Goal: Task Accomplishment & Management: Manage account settings

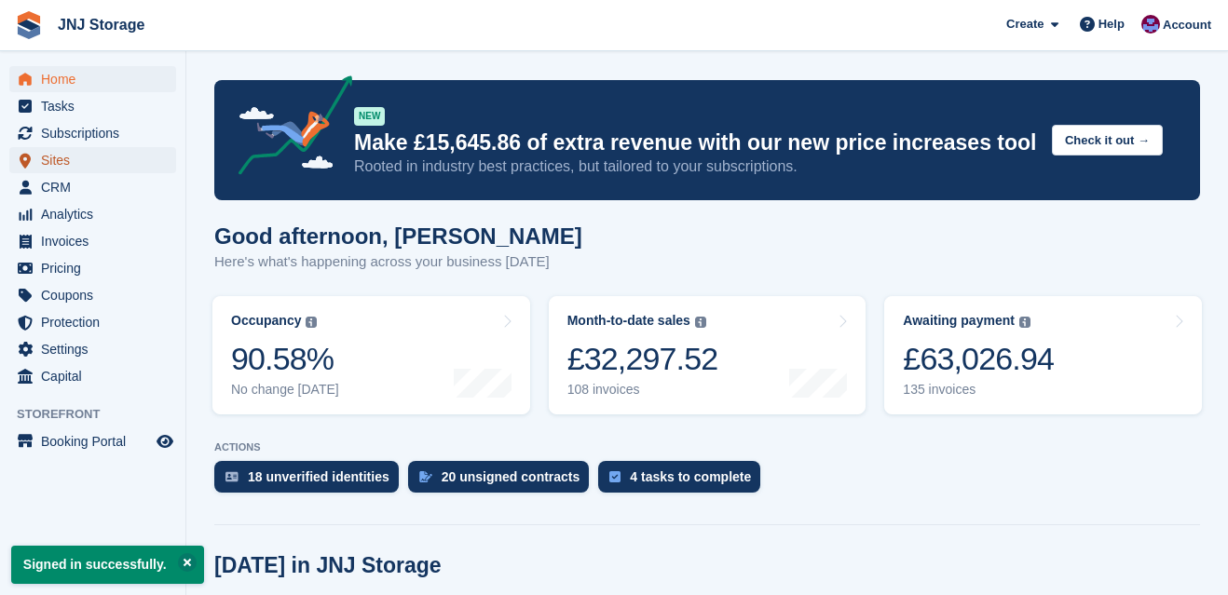
click at [88, 161] on span "Sites" at bounding box center [97, 160] width 112 height 26
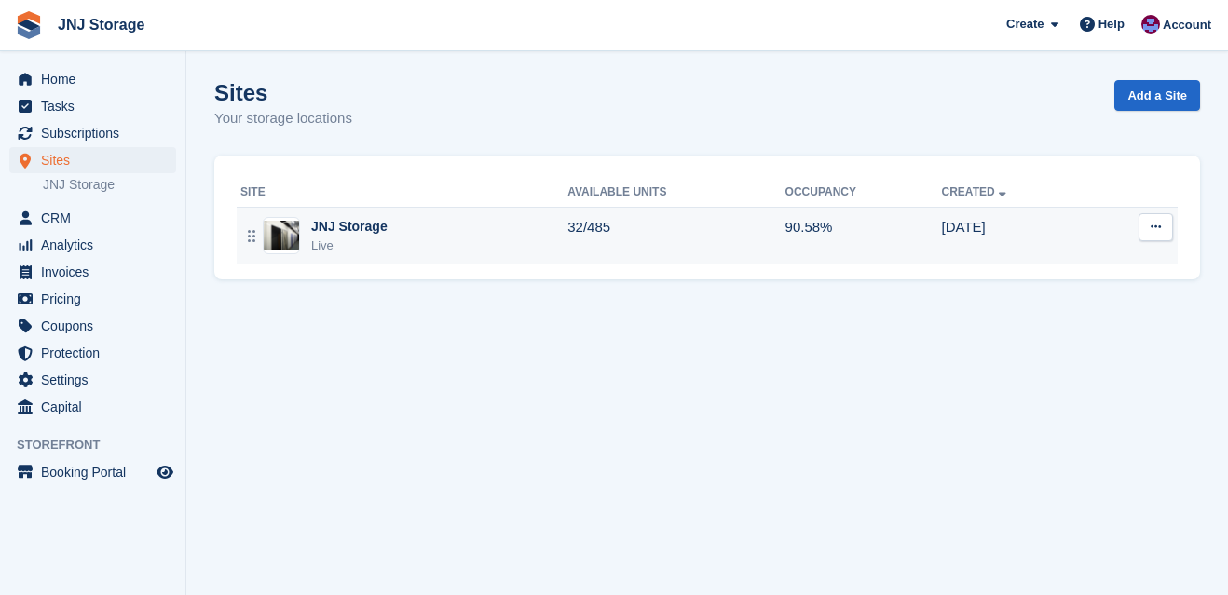
click at [358, 228] on div "JNJ Storage" at bounding box center [349, 227] width 76 height 20
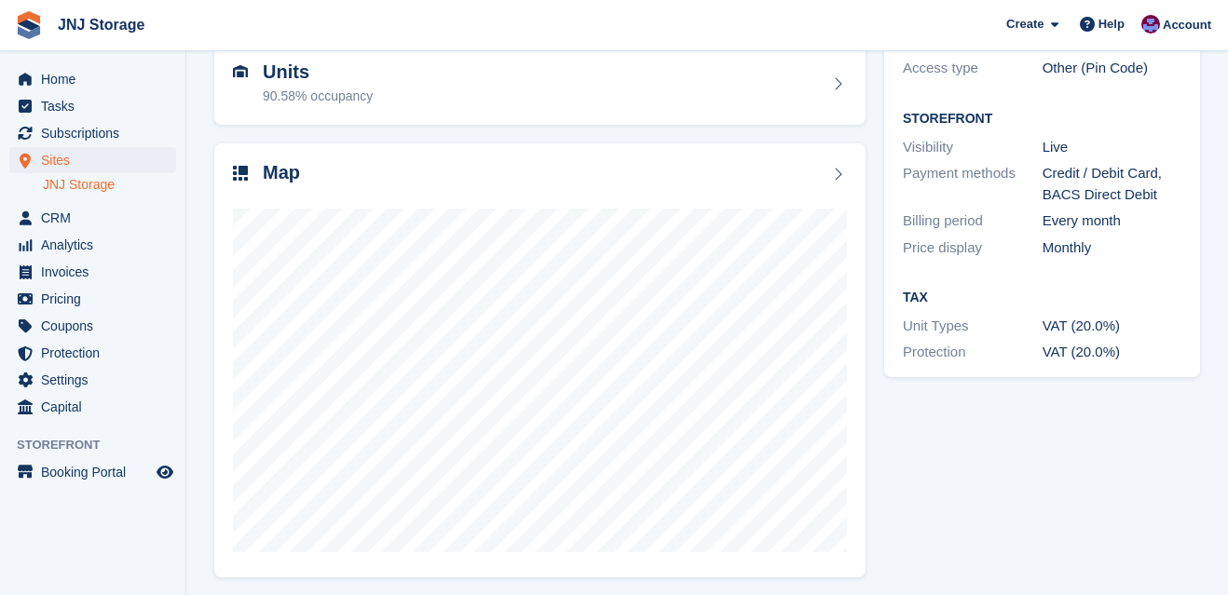
scroll to position [199, 0]
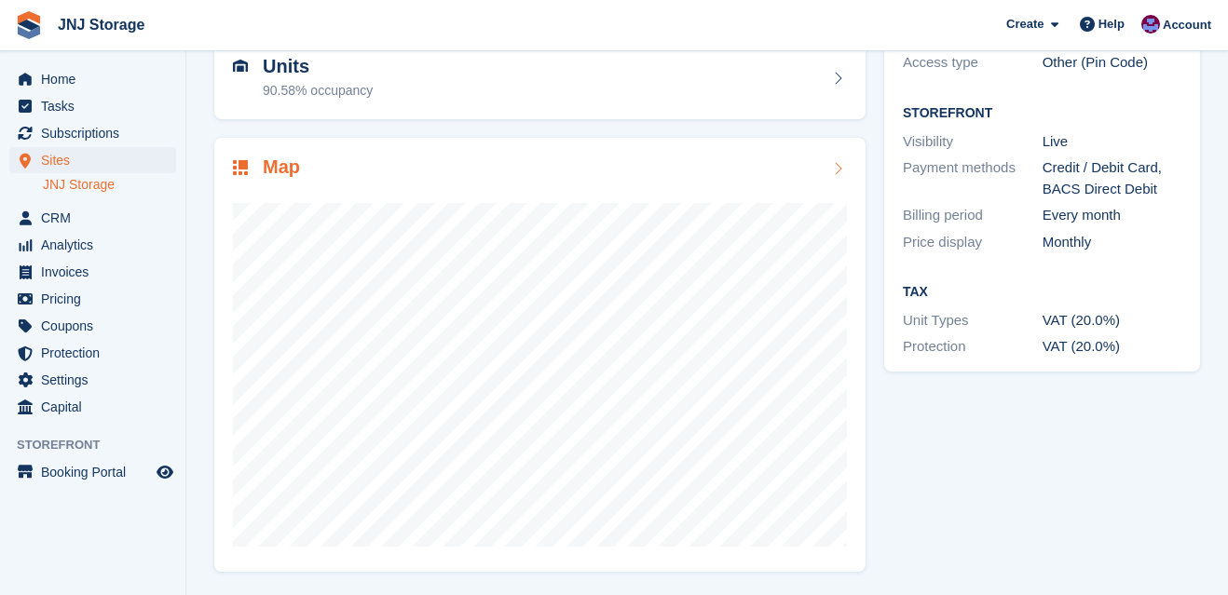
click at [761, 175] on div "Map" at bounding box center [540, 168] width 614 height 25
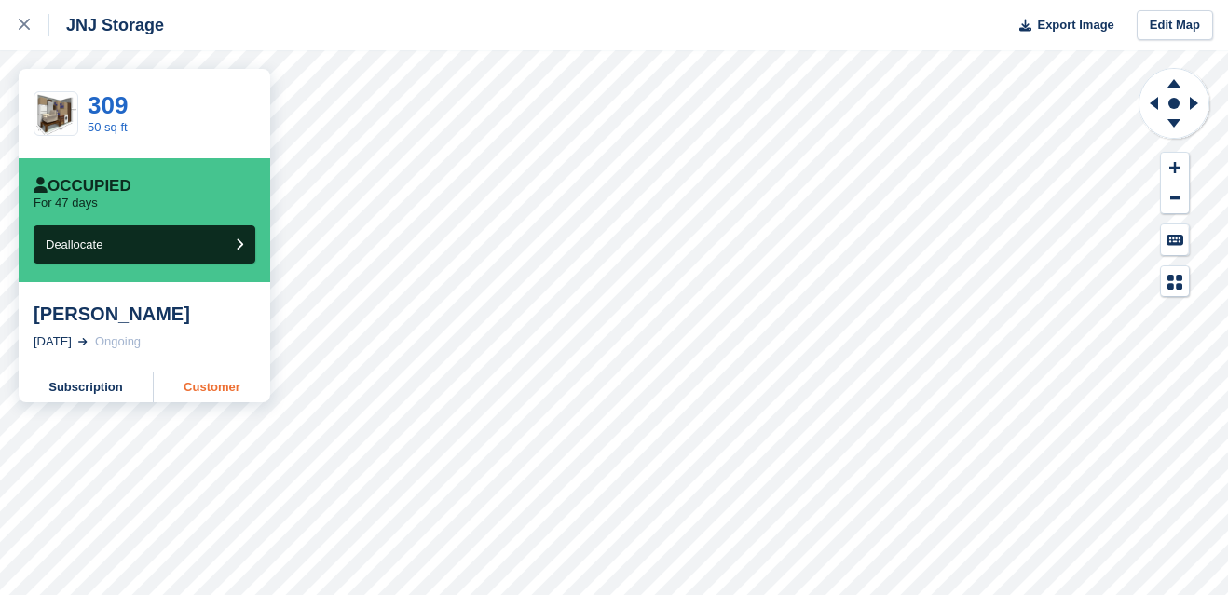
click at [194, 376] on link "Customer" at bounding box center [212, 388] width 116 height 30
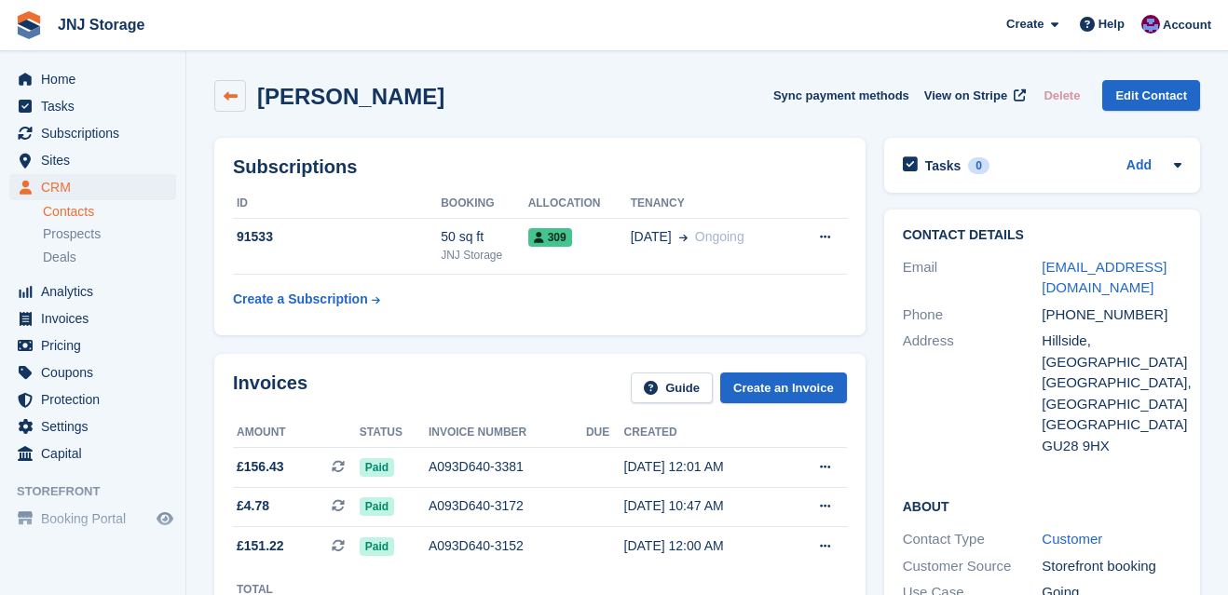
click at [234, 97] on icon at bounding box center [231, 96] width 14 height 14
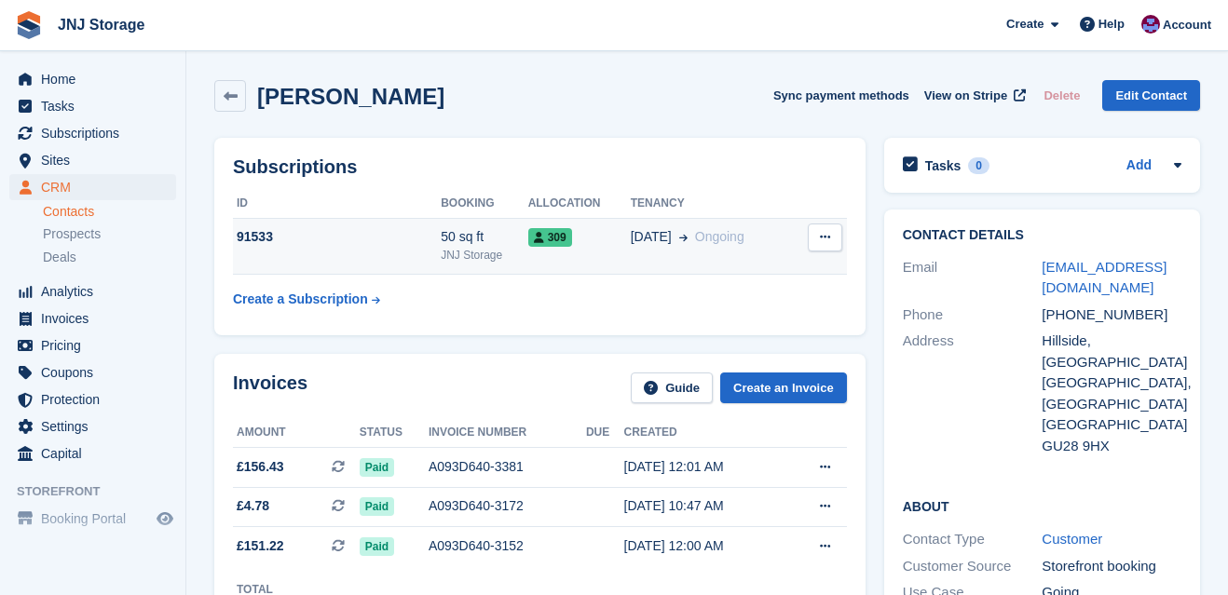
click at [321, 240] on div "91533" at bounding box center [337, 237] width 208 height 20
